Goal: Information Seeking & Learning: Learn about a topic

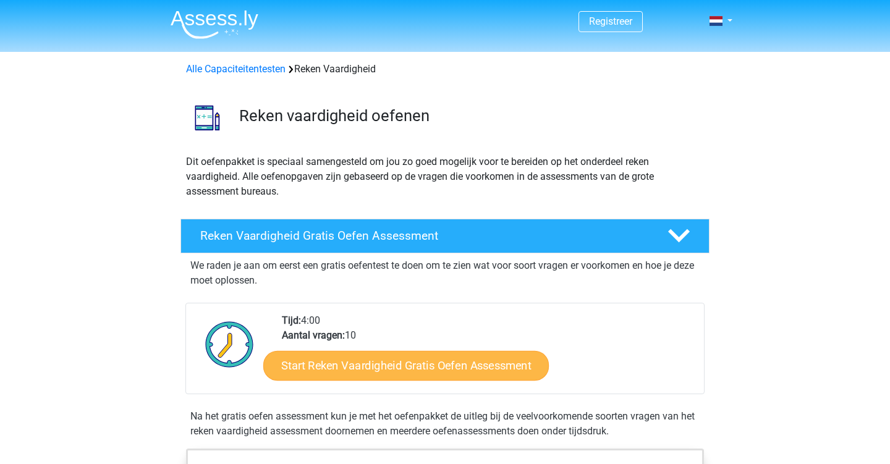
click at [403, 370] on link "Start Reken Vaardigheid Gratis Oefen Assessment" at bounding box center [406, 365] width 286 height 30
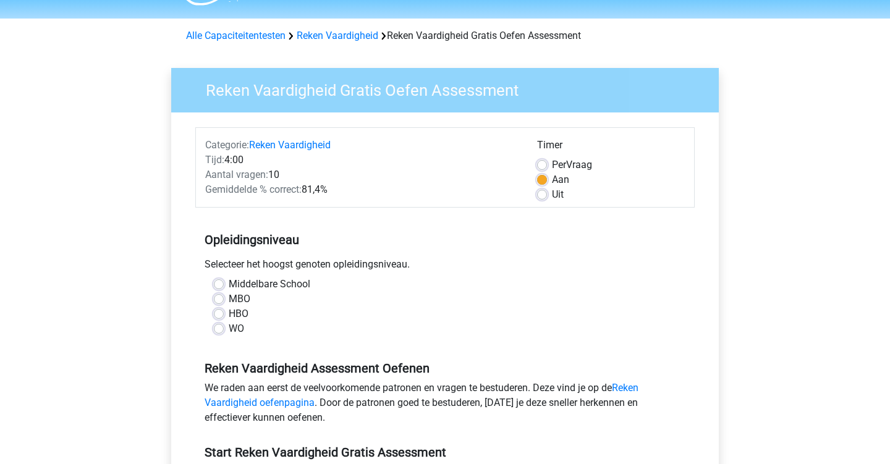
scroll to position [40, 0]
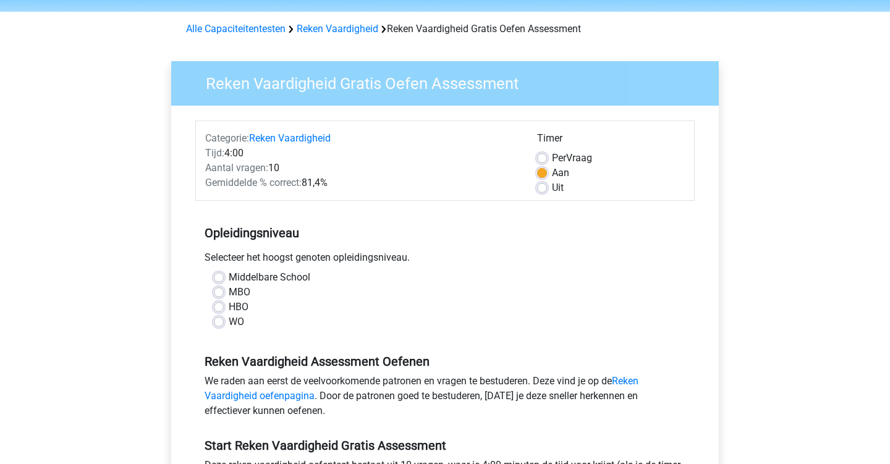
click at [229, 326] on label "WO" at bounding box center [236, 322] width 15 height 15
click at [219, 326] on input "WO" at bounding box center [219, 321] width 10 height 12
radio input "true"
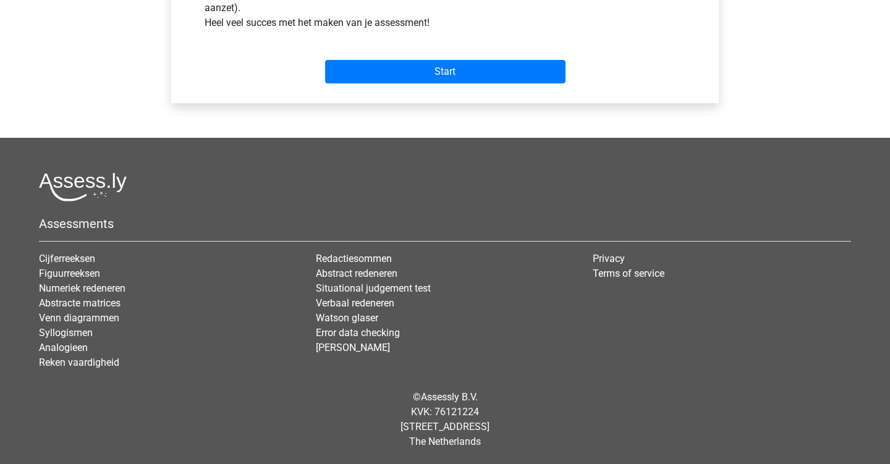
scroll to position [512, 0]
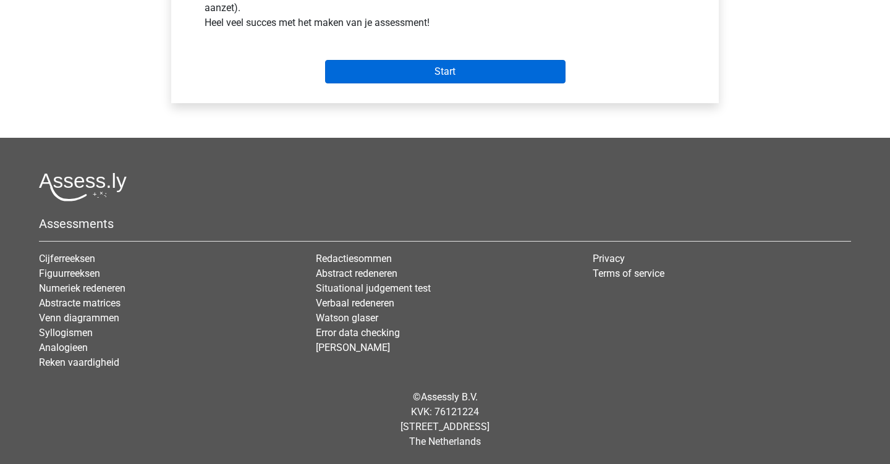
click at [438, 74] on input "Start" at bounding box center [445, 71] width 240 height 23
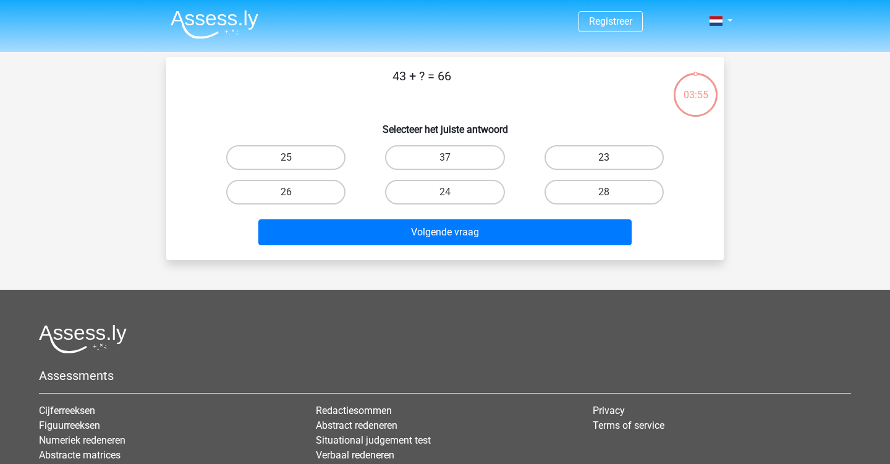
click at [599, 168] on label "23" at bounding box center [604, 157] width 119 height 25
click at [604, 166] on input "23" at bounding box center [608, 162] width 8 height 8
radio input "true"
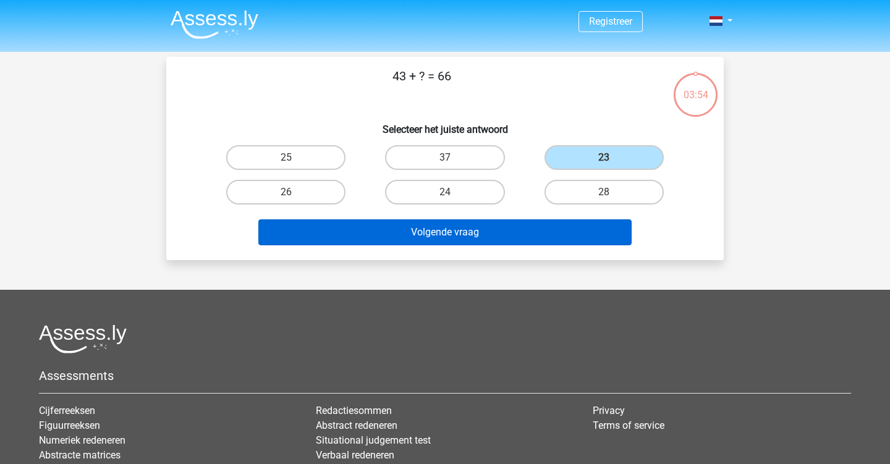
click at [455, 233] on button "Volgende vraag" at bounding box center [445, 232] width 374 height 26
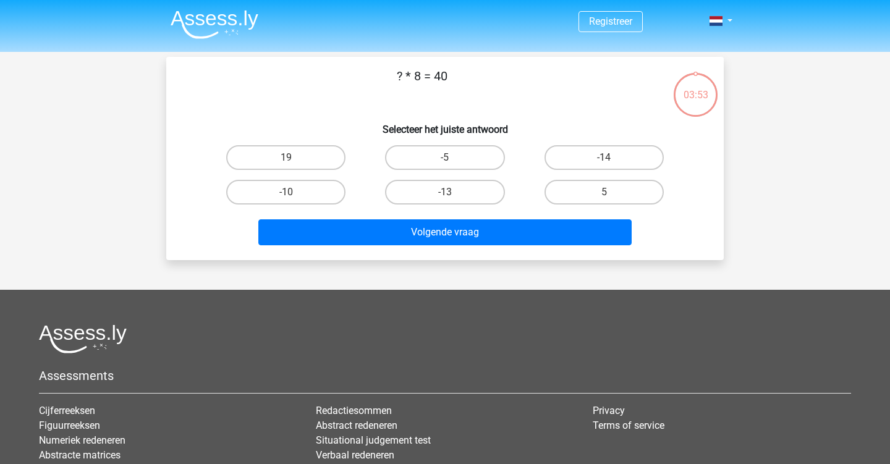
scroll to position [57, 0]
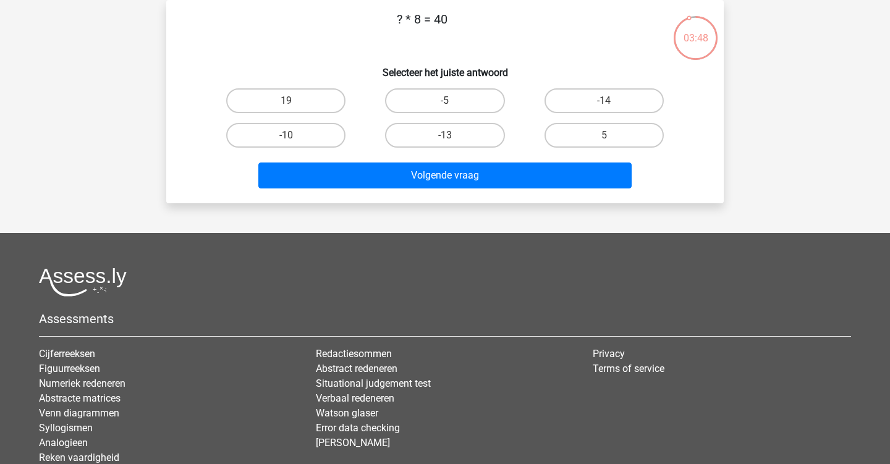
click at [607, 140] on input "5" at bounding box center [608, 139] width 8 height 8
radio input "true"
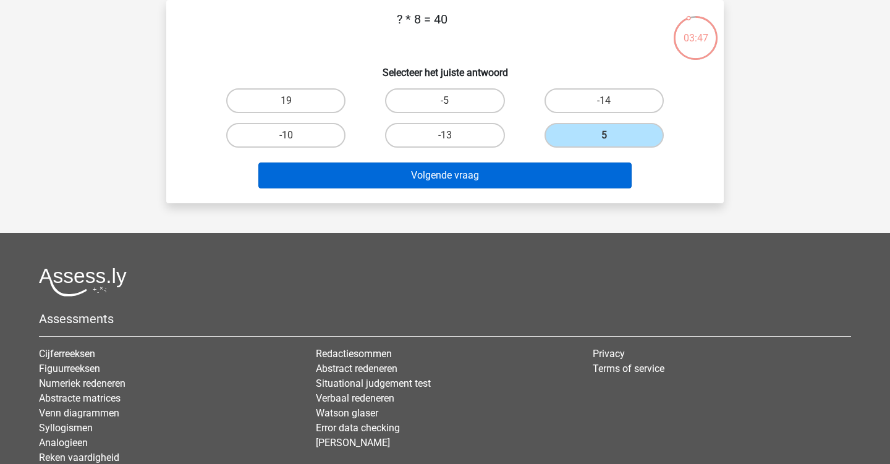
click at [478, 172] on button "Volgende vraag" at bounding box center [445, 176] width 374 height 26
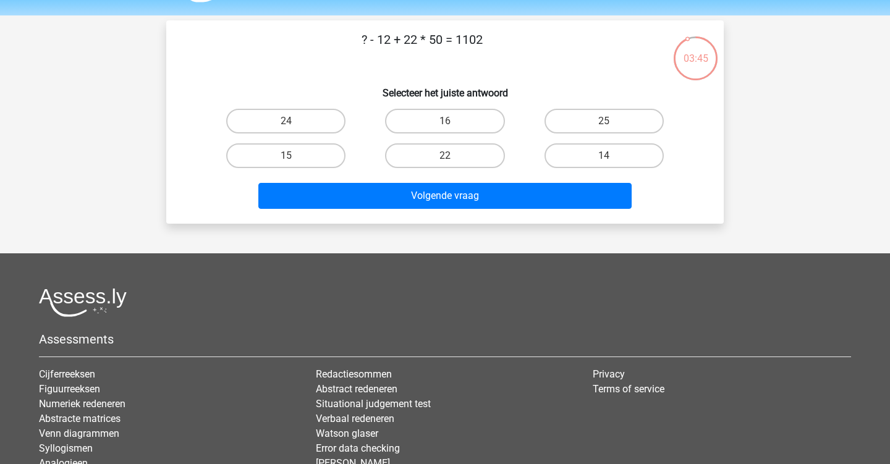
scroll to position [32, 0]
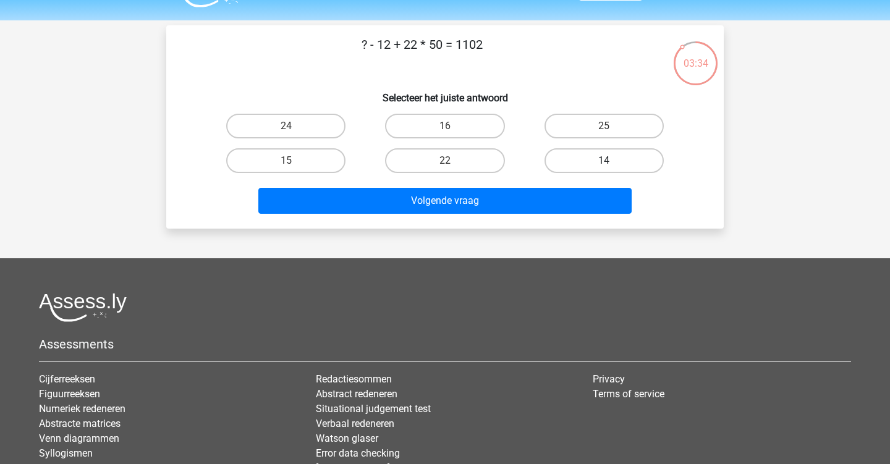
click at [589, 157] on label "14" at bounding box center [604, 160] width 119 height 25
click at [604, 161] on input "14" at bounding box center [608, 165] width 8 height 8
radio input "true"
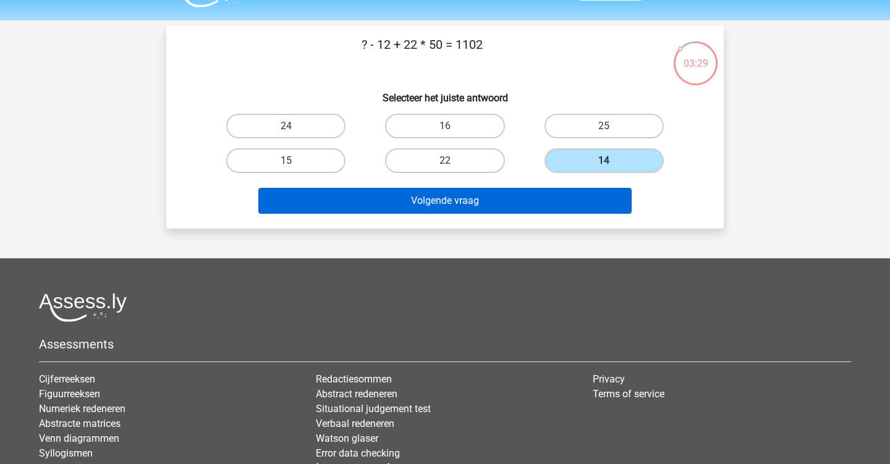
click at [438, 205] on button "Volgende vraag" at bounding box center [445, 201] width 374 height 26
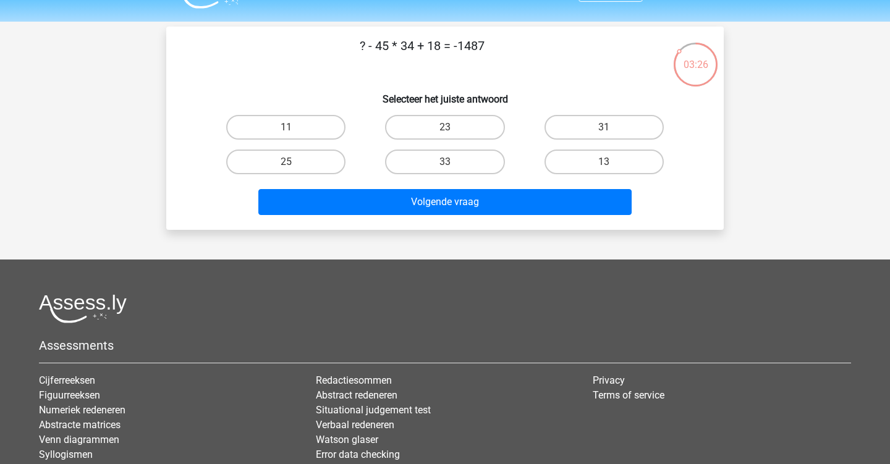
scroll to position [28, 0]
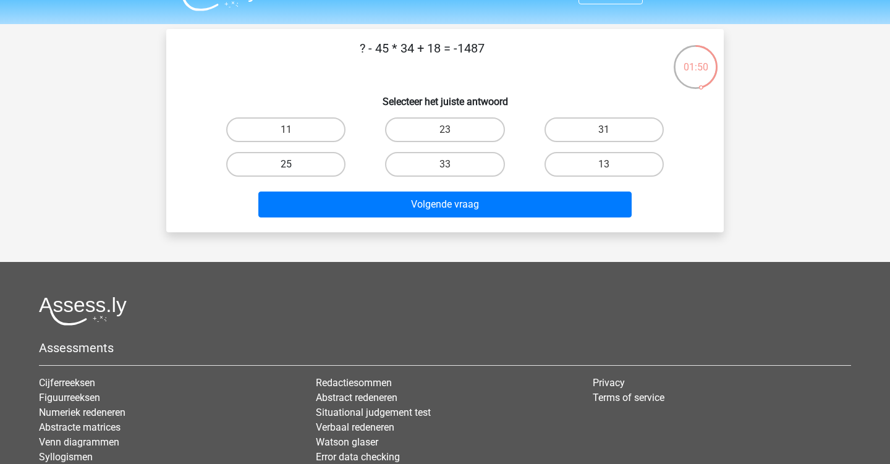
click at [284, 162] on label "25" at bounding box center [285, 164] width 119 height 25
click at [286, 164] on input "25" at bounding box center [290, 168] width 8 height 8
radio input "true"
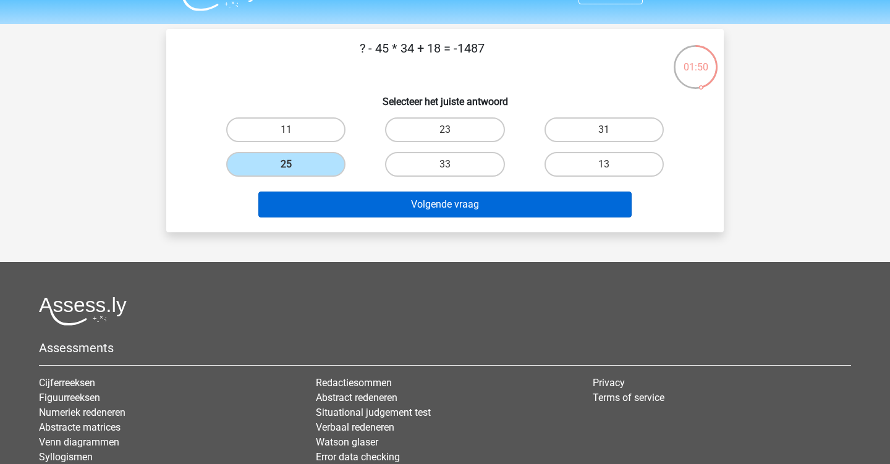
click at [416, 211] on button "Volgende vraag" at bounding box center [445, 205] width 374 height 26
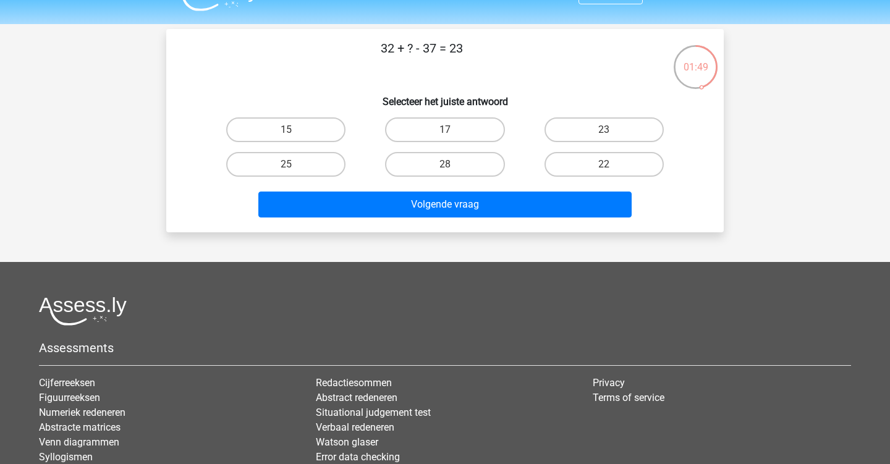
scroll to position [57, 0]
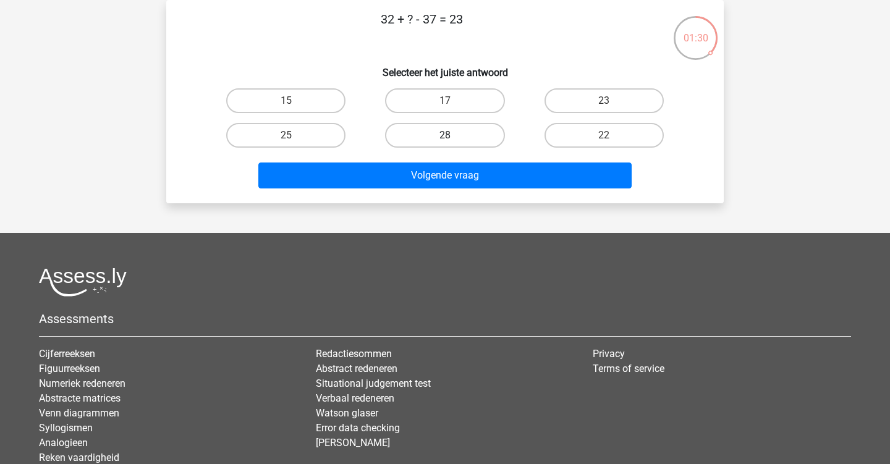
click at [426, 132] on label "28" at bounding box center [444, 135] width 119 height 25
click at [445, 135] on input "28" at bounding box center [449, 139] width 8 height 8
radio input "true"
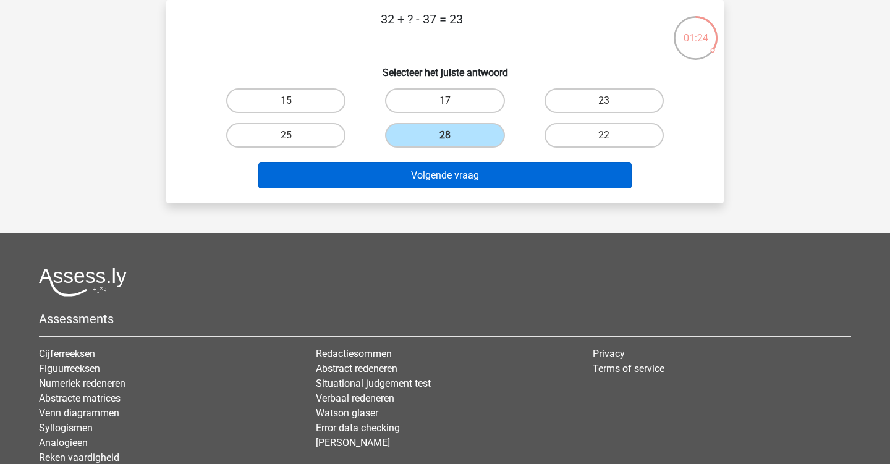
click at [414, 177] on button "Volgende vraag" at bounding box center [445, 176] width 374 height 26
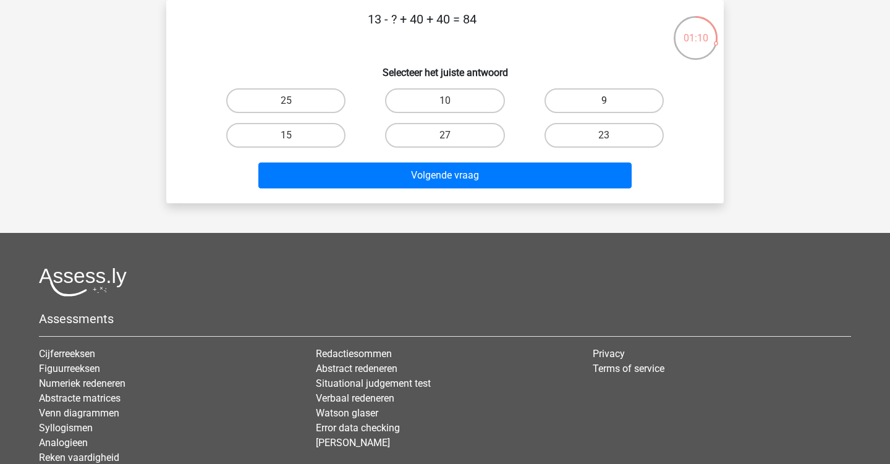
click at [591, 104] on label "9" at bounding box center [604, 100] width 119 height 25
click at [604, 104] on input "9" at bounding box center [608, 105] width 8 height 8
radio input "true"
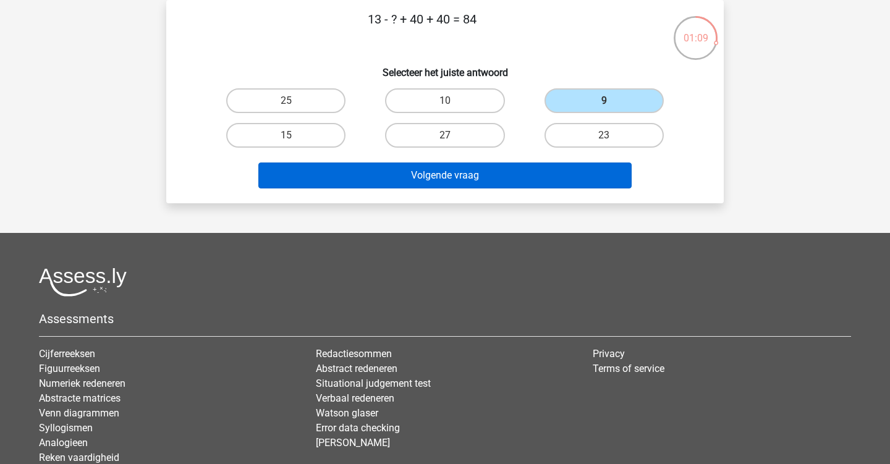
click at [428, 175] on button "Volgende vraag" at bounding box center [445, 176] width 374 height 26
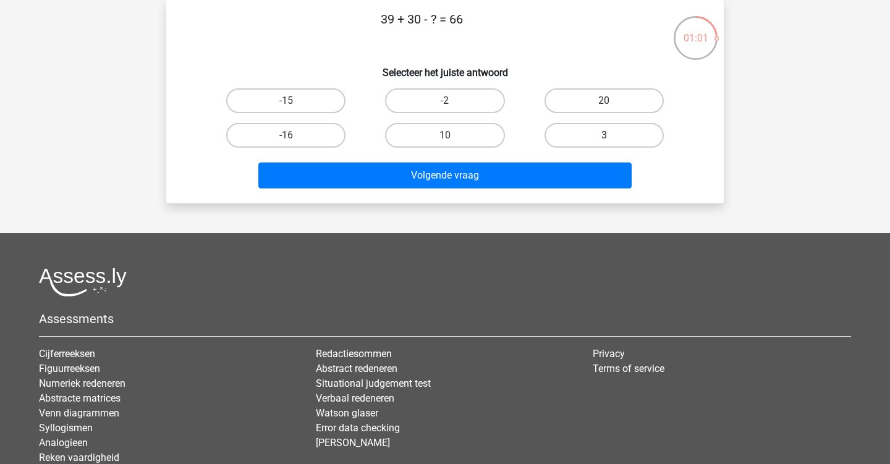
click at [582, 132] on label "3" at bounding box center [604, 135] width 119 height 25
click at [604, 135] on input "3" at bounding box center [608, 139] width 8 height 8
radio input "true"
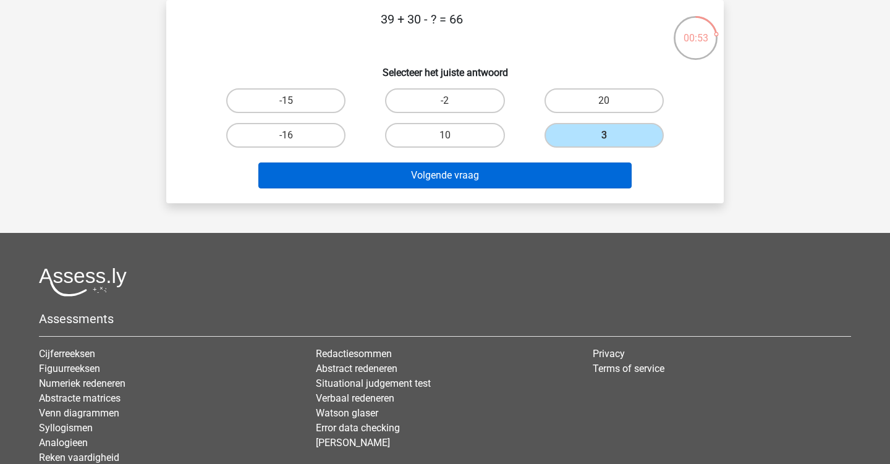
click at [412, 170] on button "Volgende vraag" at bounding box center [445, 176] width 374 height 26
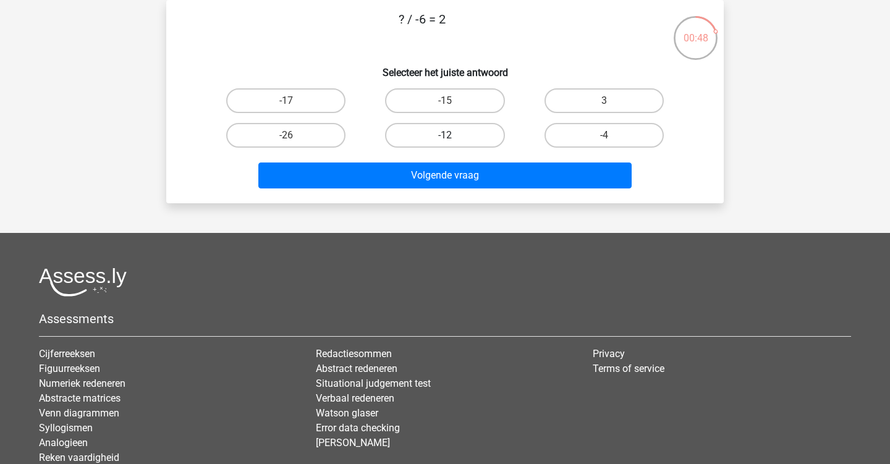
click at [423, 134] on label "-12" at bounding box center [444, 135] width 119 height 25
click at [445, 135] on input "-12" at bounding box center [449, 139] width 8 height 8
radio input "true"
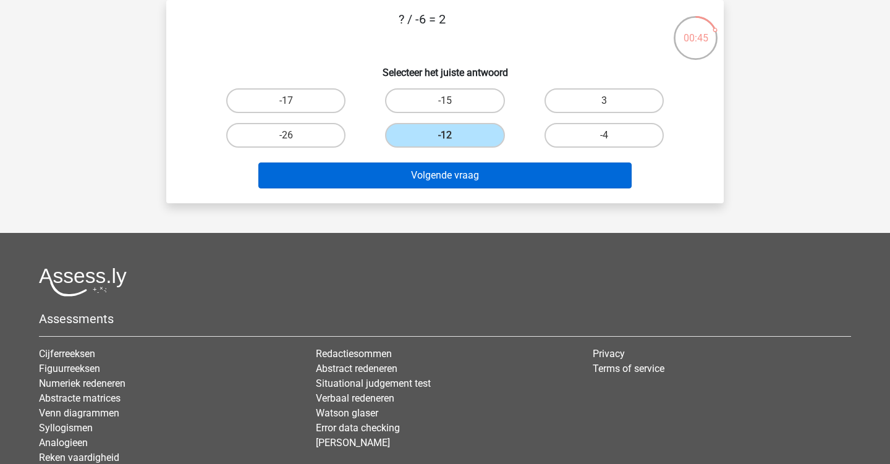
click at [384, 171] on button "Volgende vraag" at bounding box center [445, 176] width 374 height 26
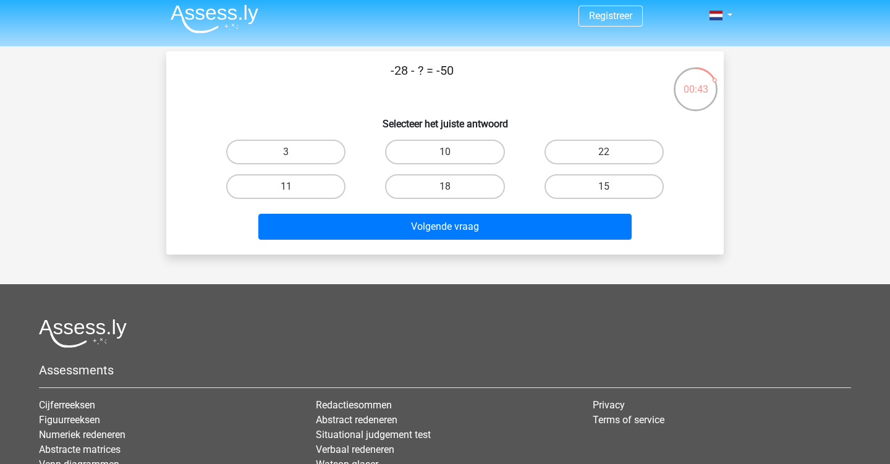
scroll to position [3, 0]
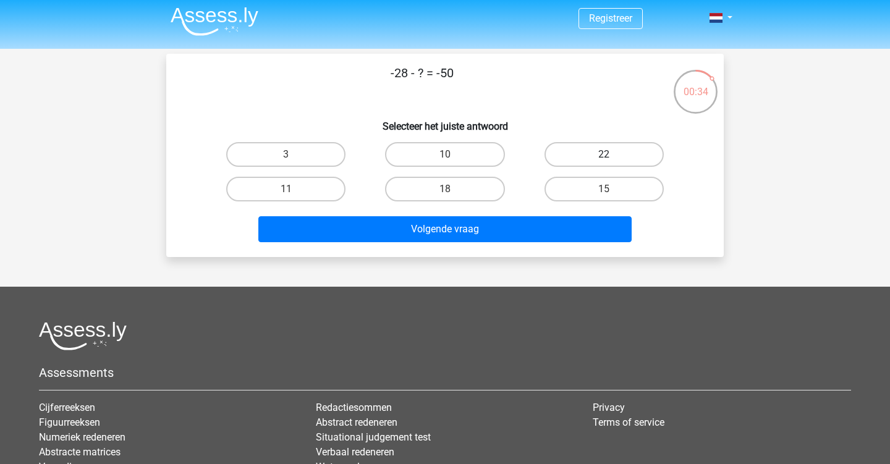
click at [596, 157] on label "22" at bounding box center [604, 154] width 119 height 25
click at [604, 157] on input "22" at bounding box center [608, 159] width 8 height 8
radio input "true"
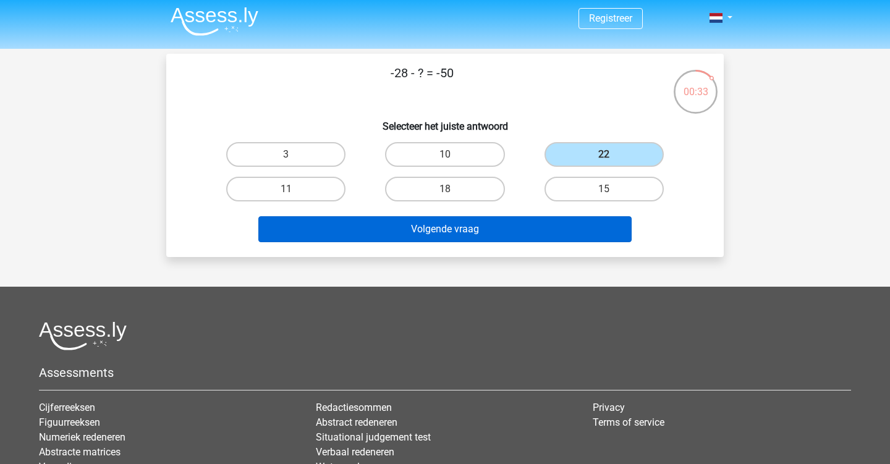
click at [442, 228] on button "Volgende vraag" at bounding box center [445, 229] width 374 height 26
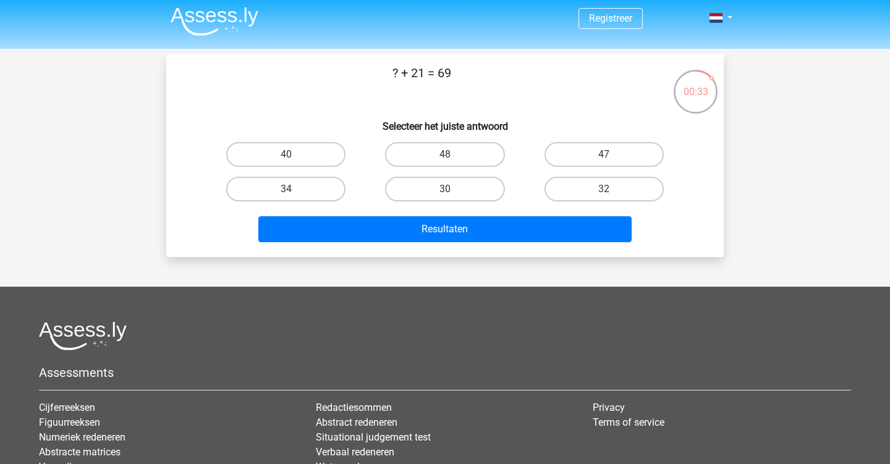
scroll to position [57, 0]
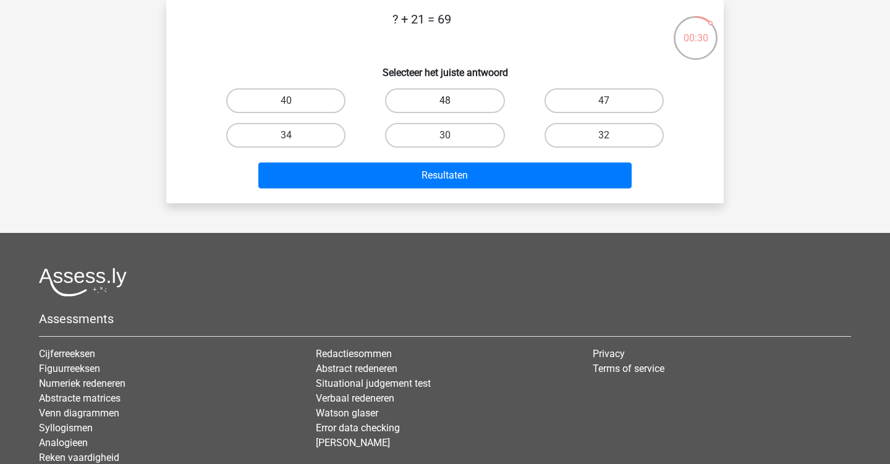
click at [438, 105] on label "48" at bounding box center [444, 100] width 119 height 25
click at [445, 105] on input "48" at bounding box center [449, 105] width 8 height 8
radio input "true"
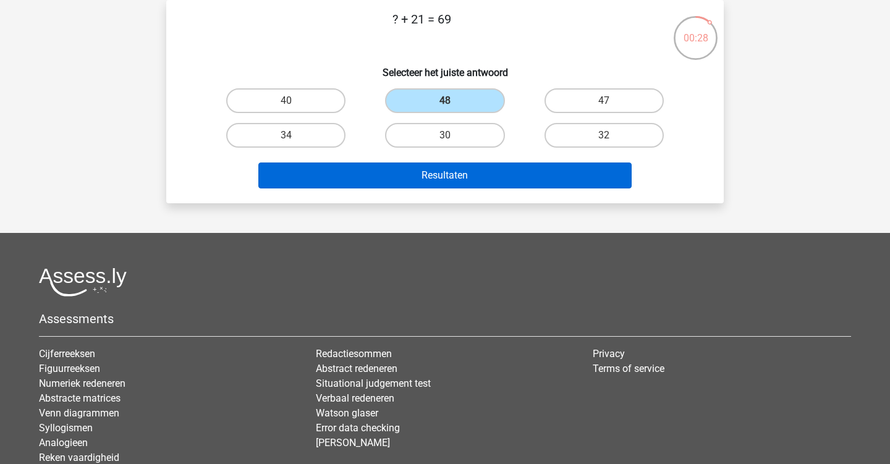
click at [403, 179] on button "Resultaten" at bounding box center [445, 176] width 374 height 26
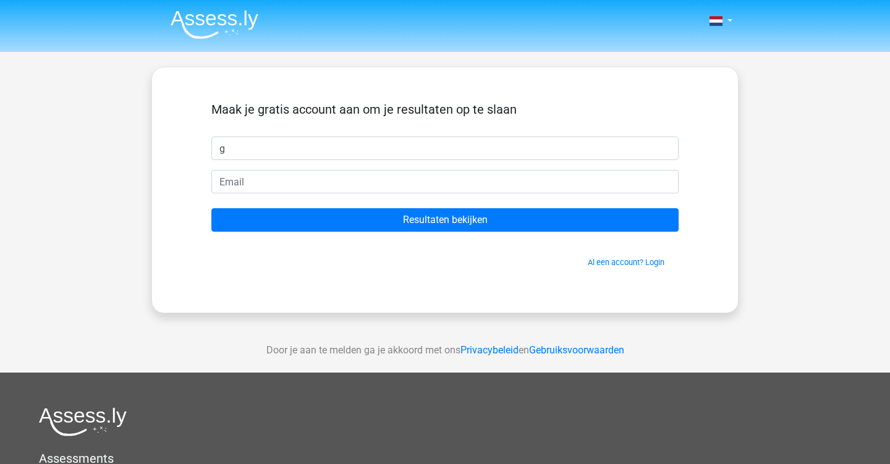
type input "g"
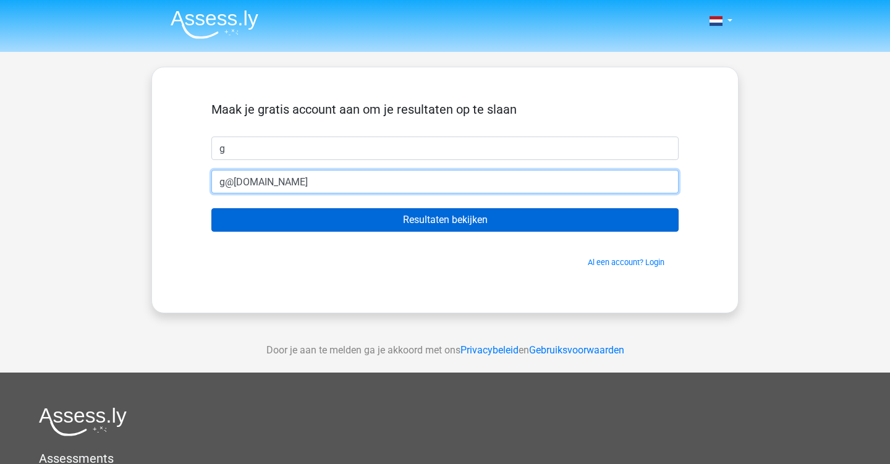
type input "g@g.com"
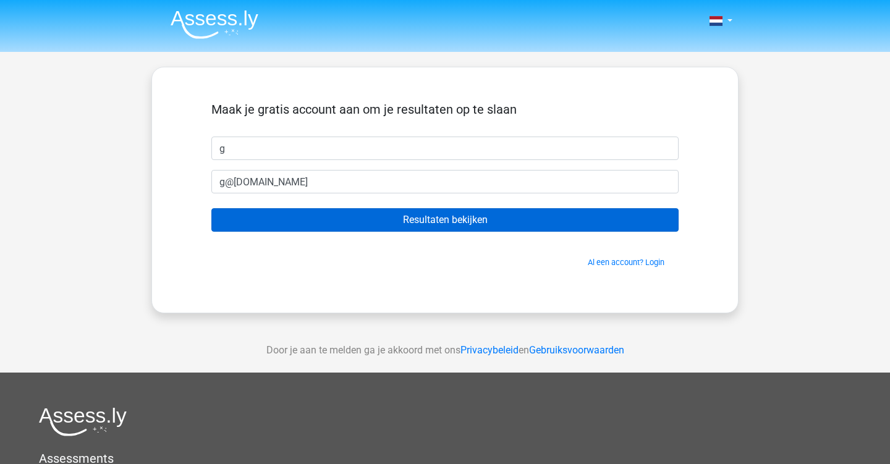
click at [506, 225] on input "Resultaten bekijken" at bounding box center [444, 219] width 467 height 23
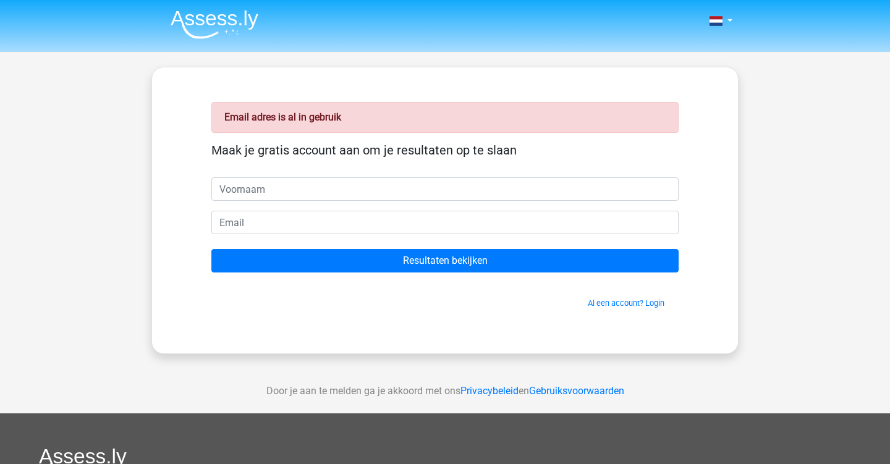
click at [466, 209] on form "Maak je gratis account aan om je resultaten op te slaan Resultaten bekijken Al …" at bounding box center [444, 226] width 467 height 166
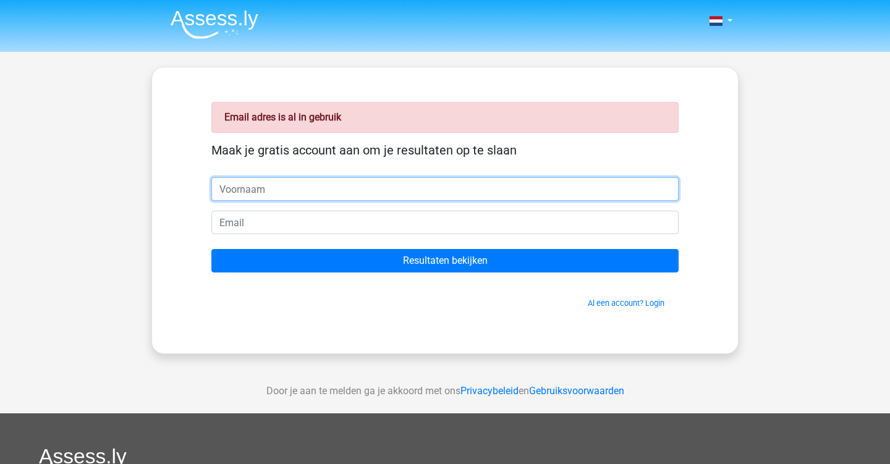
click at [460, 199] on input "text" at bounding box center [444, 188] width 467 height 23
type input "mario"
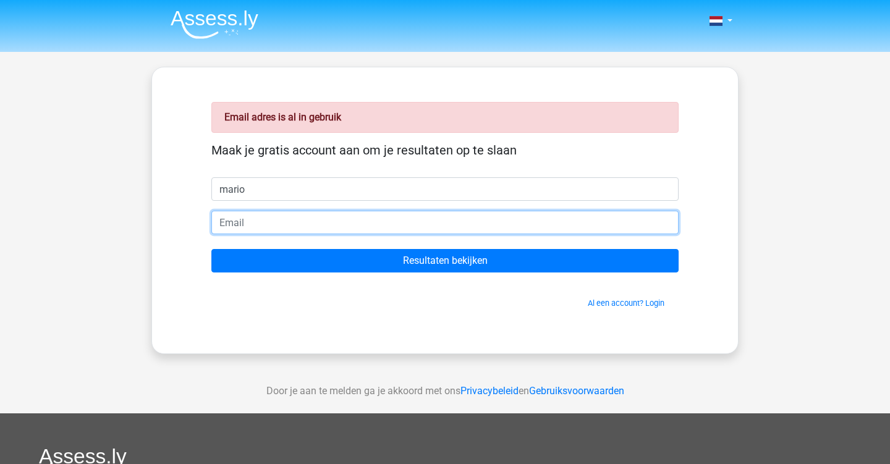
click at [441, 226] on input "email" at bounding box center [444, 222] width 467 height 23
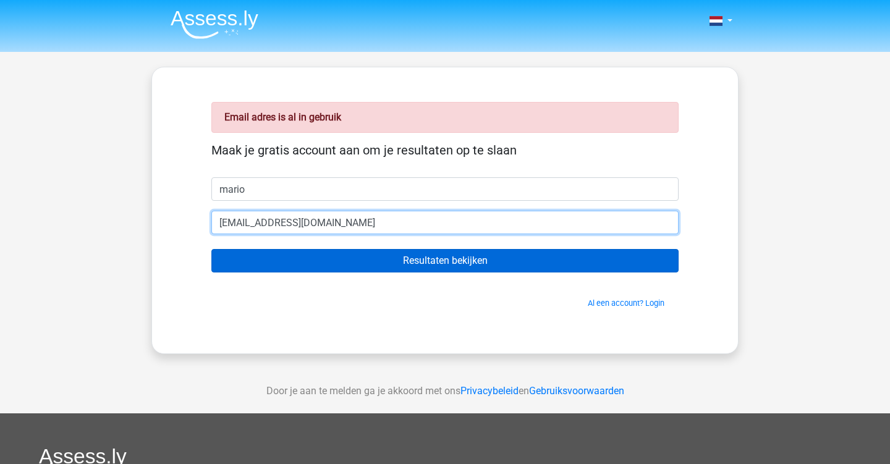
type input "[EMAIL_ADDRESS][DOMAIN_NAME]"
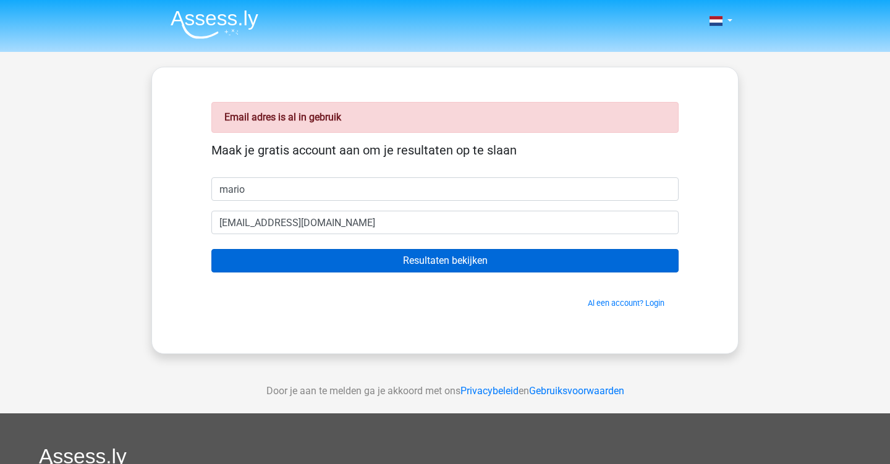
click at [425, 267] on input "Resultaten bekijken" at bounding box center [444, 260] width 467 height 23
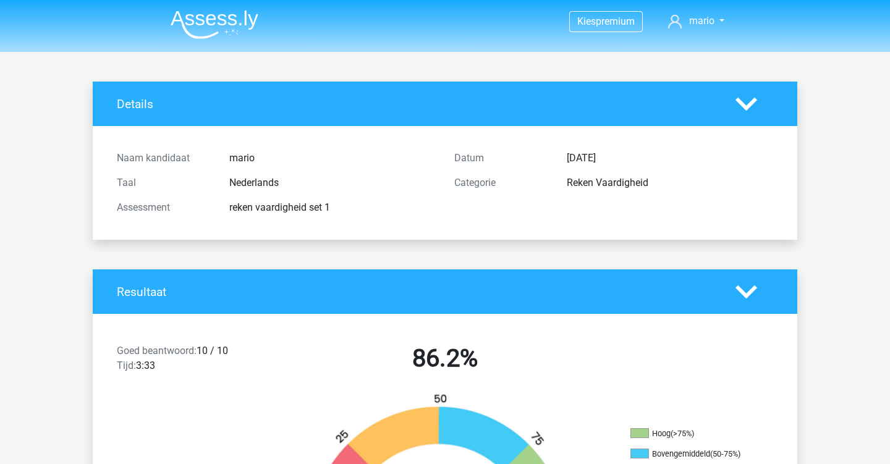
click at [147, 285] on h4 "Resultaat" at bounding box center [417, 292] width 600 height 14
click at [146, 283] on div "Resultaat" at bounding box center [445, 291] width 705 height 45
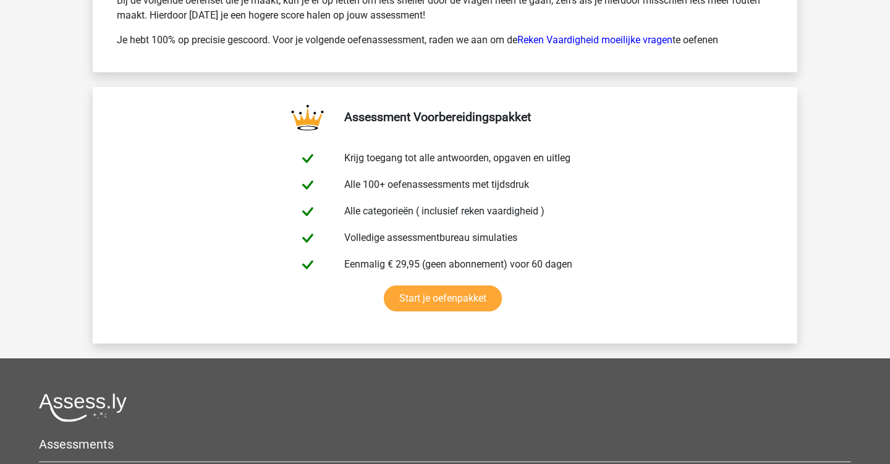
scroll to position [2053, 0]
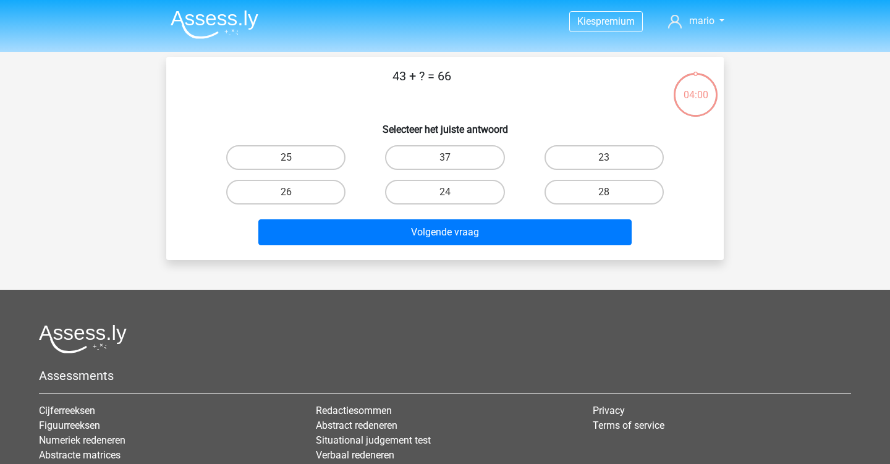
scroll to position [57, 0]
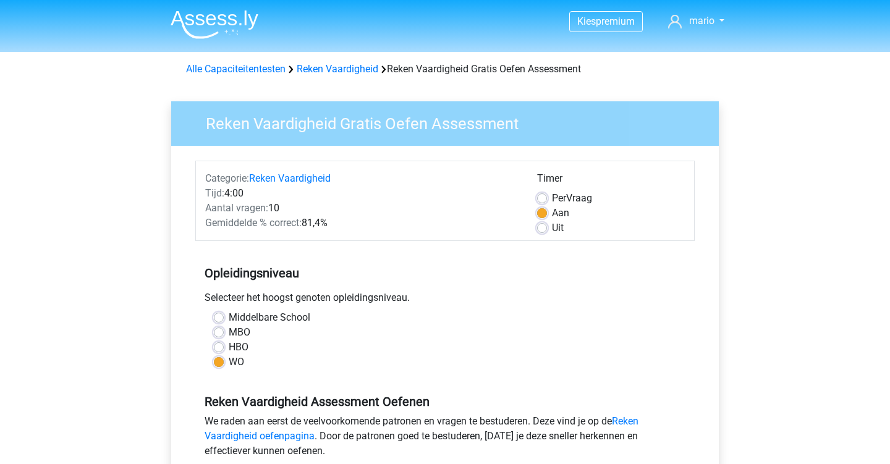
scroll to position [512, 0]
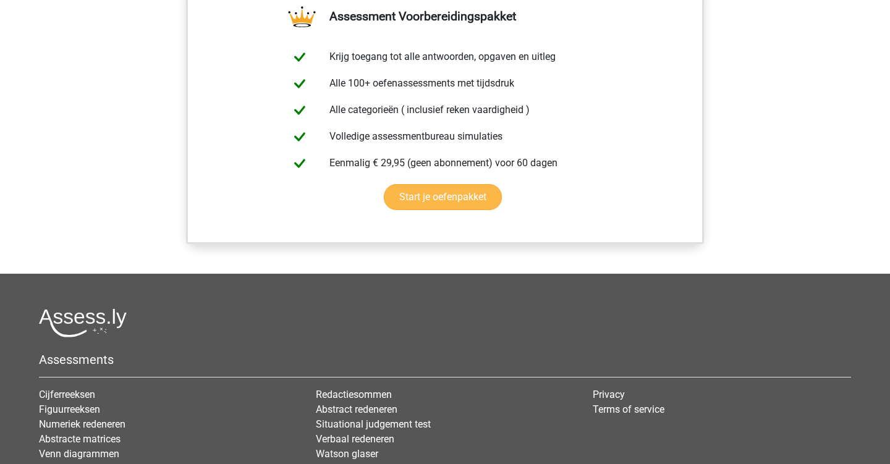
scroll to position [1043, 0]
